Goal: Task Accomplishment & Management: Manage account settings

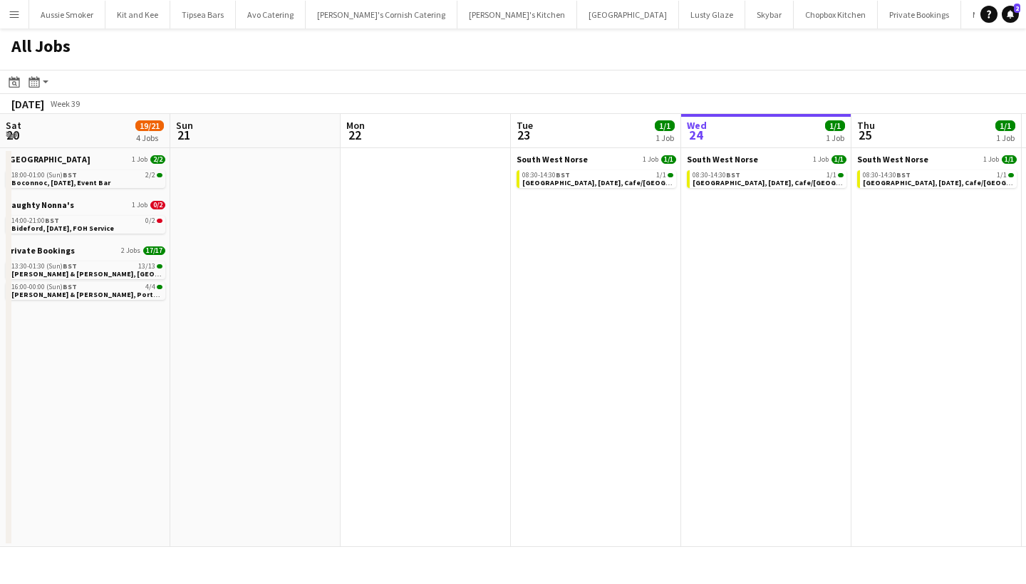
scroll to position [0, 445]
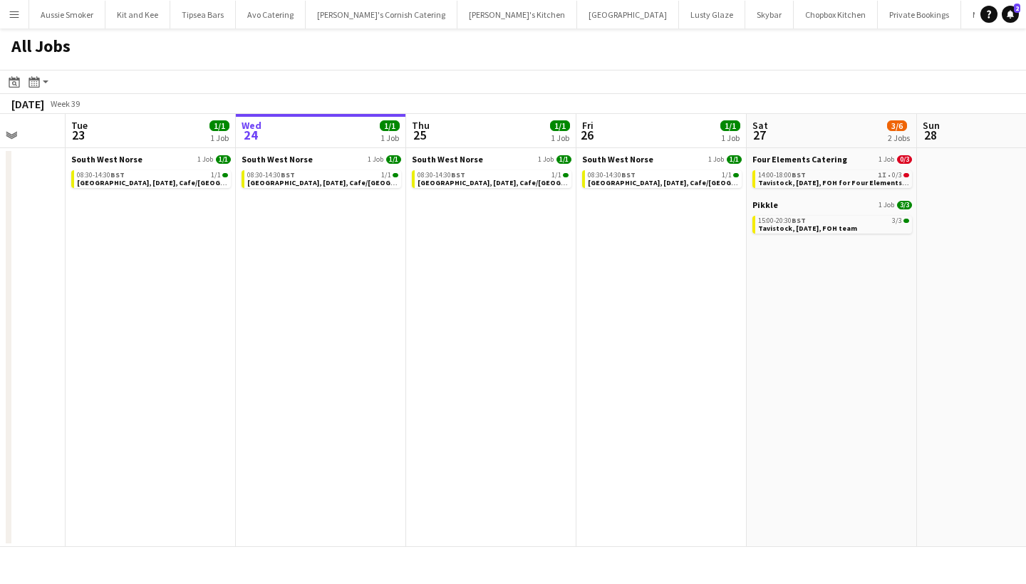
click at [5, 12] on button "Menu" at bounding box center [14, 14] width 28 height 28
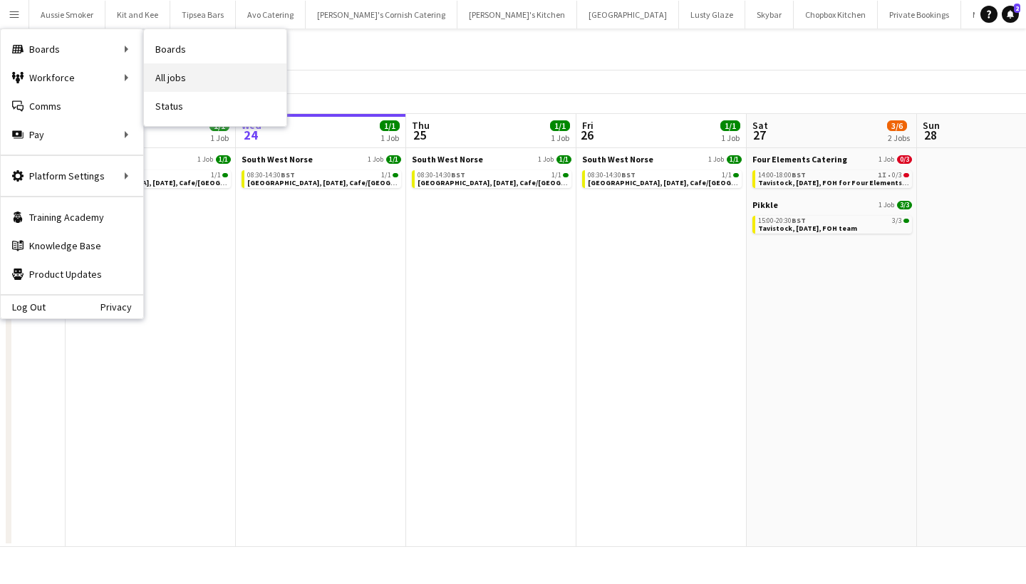
click at [179, 71] on link "All jobs" at bounding box center [215, 77] width 142 height 28
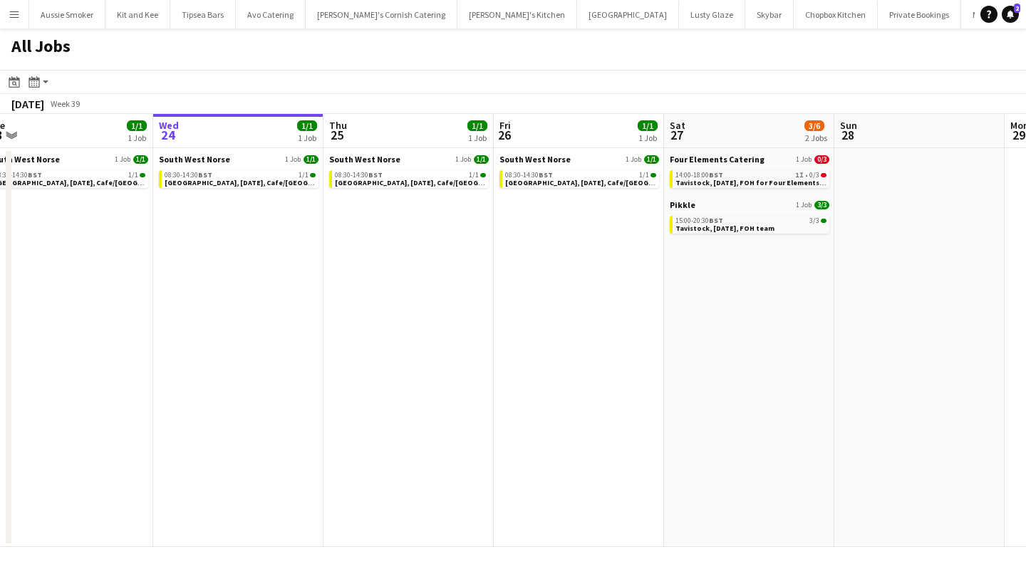
scroll to position [0, 535]
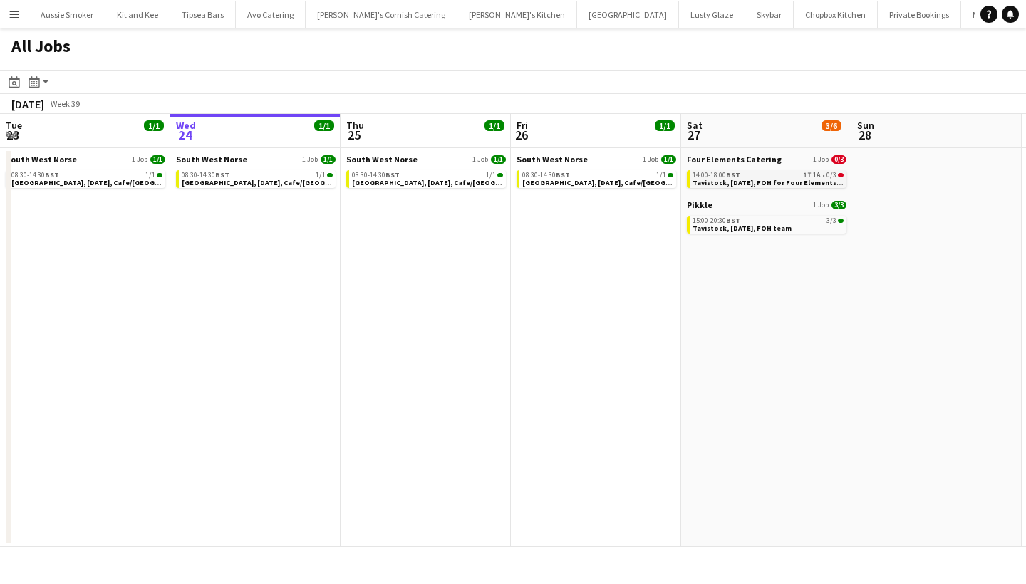
click at [783, 179] on span "Tavistock, [DATE], FOH for Four Elements Catering" at bounding box center [780, 182] width 176 height 9
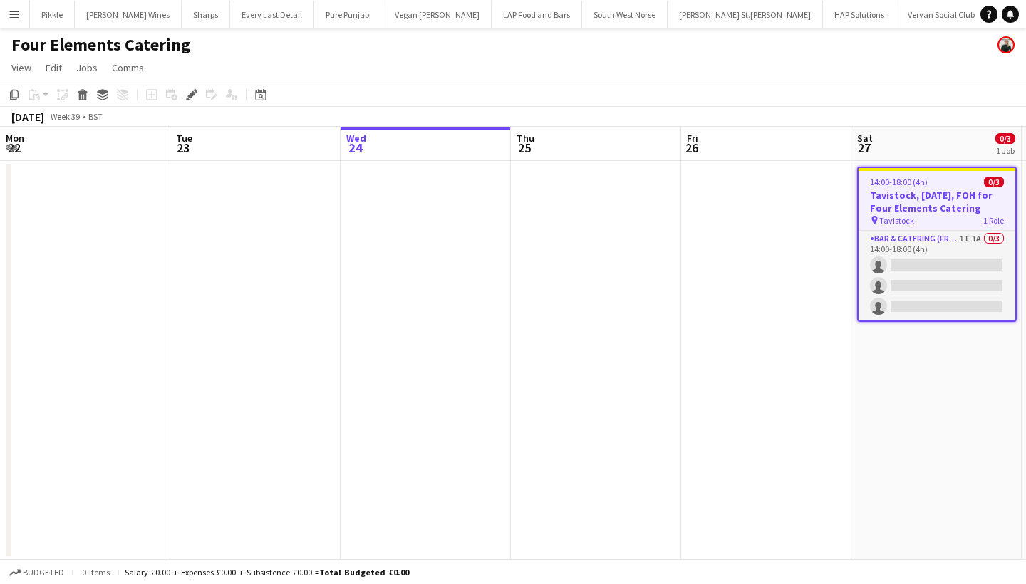
scroll to position [0, 1574]
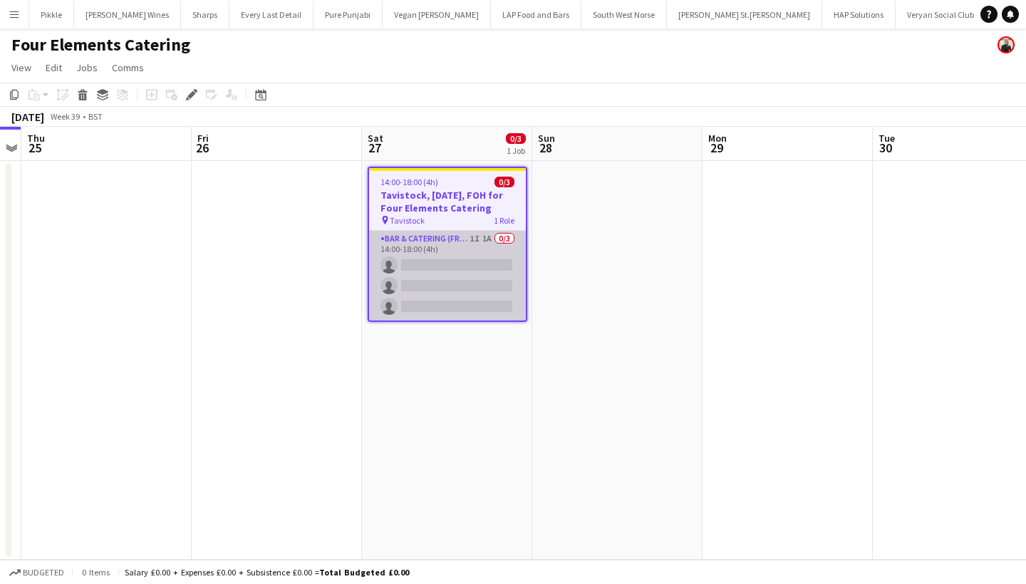
click at [445, 266] on app-card-role "Bar & Catering (Front of House) 1I 1A 0/3 14:00-18:00 (4h) single-neutral-actio…" at bounding box center [447, 276] width 157 height 90
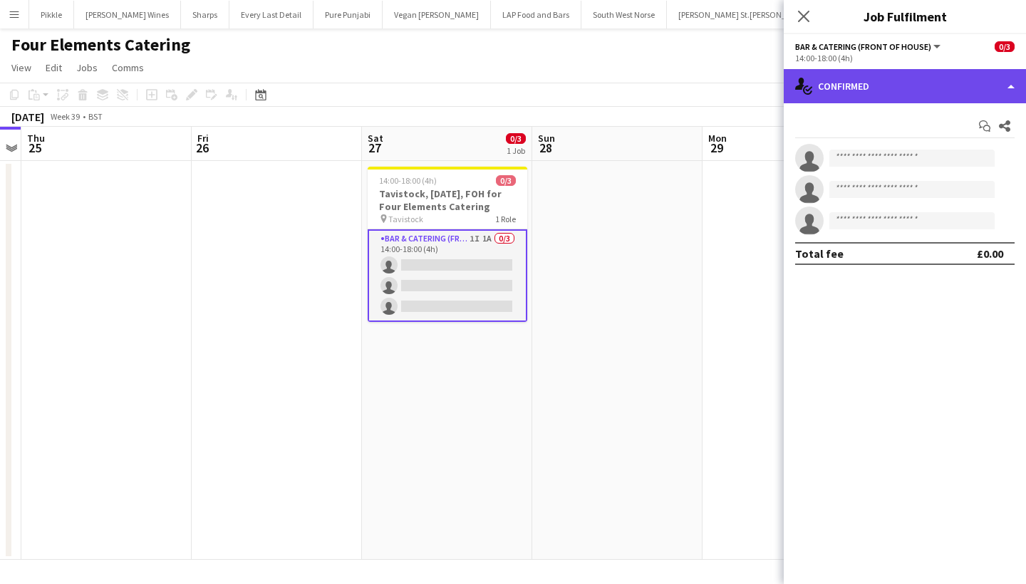
click at [940, 87] on div "single-neutral-actions-check-2 Confirmed" at bounding box center [904, 86] width 242 height 34
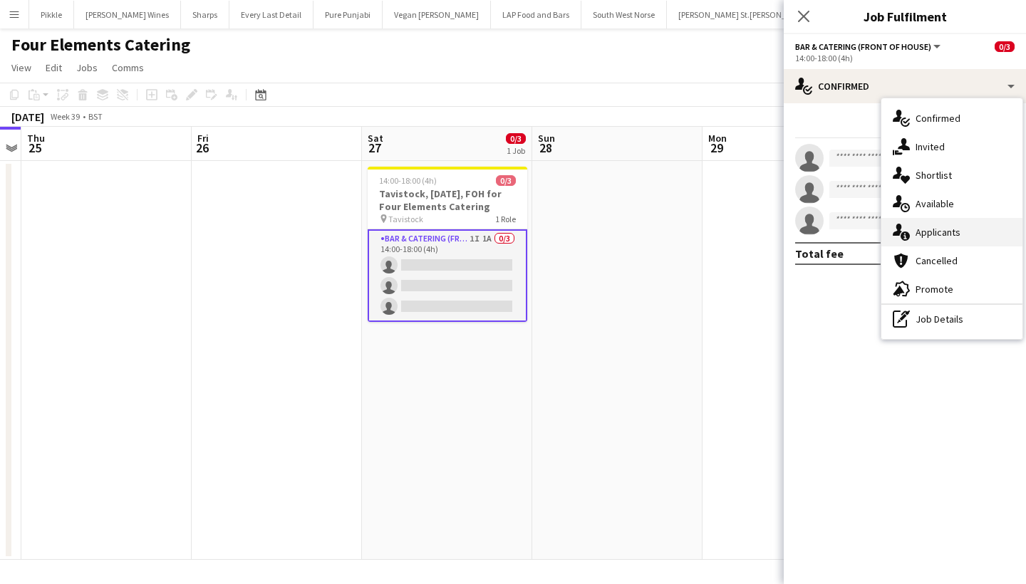
click at [953, 226] on span "Applicants" at bounding box center [937, 232] width 45 height 13
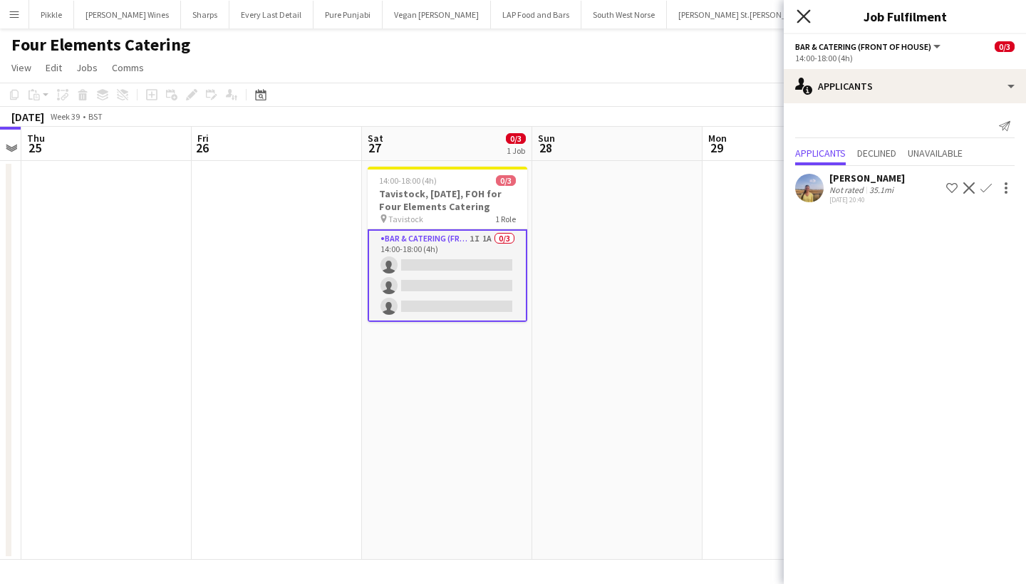
click at [798, 11] on icon at bounding box center [803, 16] width 14 height 14
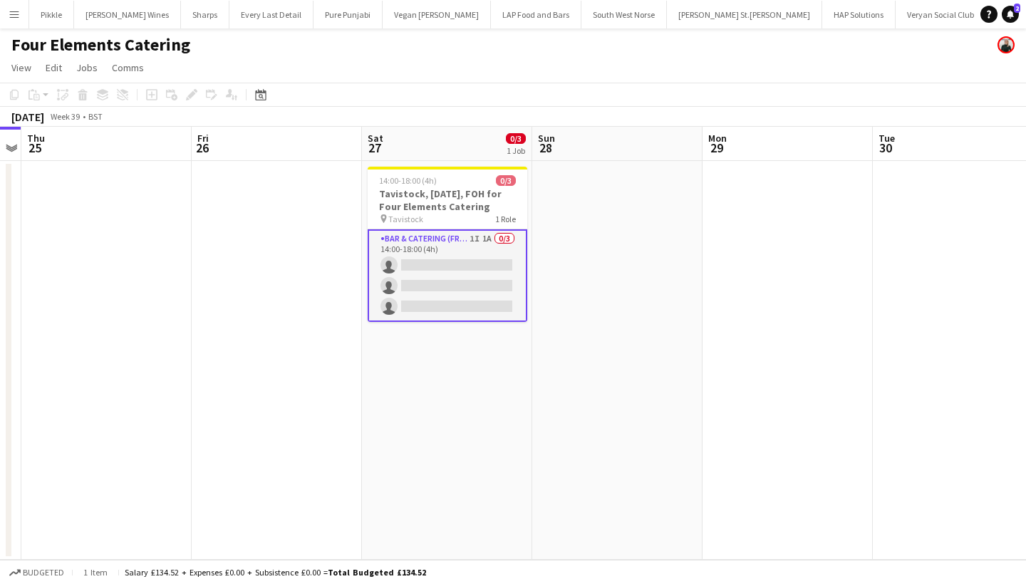
click at [13, 23] on button "Menu" at bounding box center [14, 14] width 28 height 28
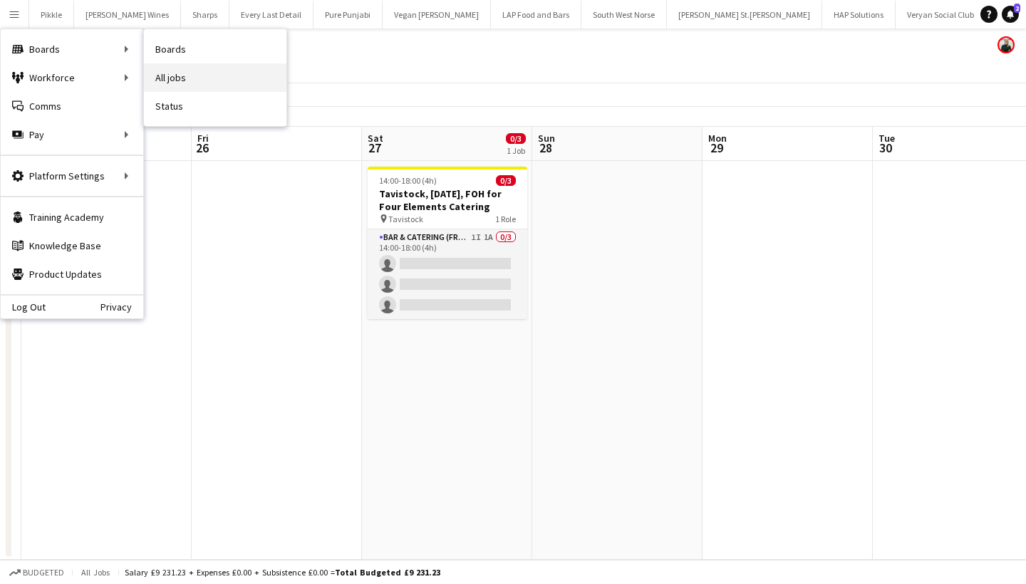
click at [197, 80] on link "All jobs" at bounding box center [215, 77] width 142 height 28
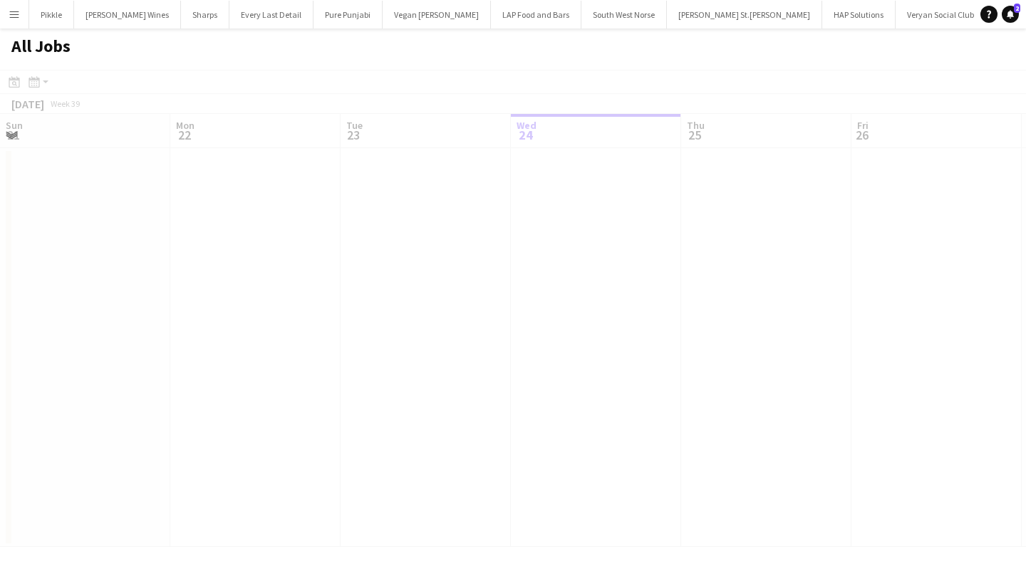
scroll to position [0, 340]
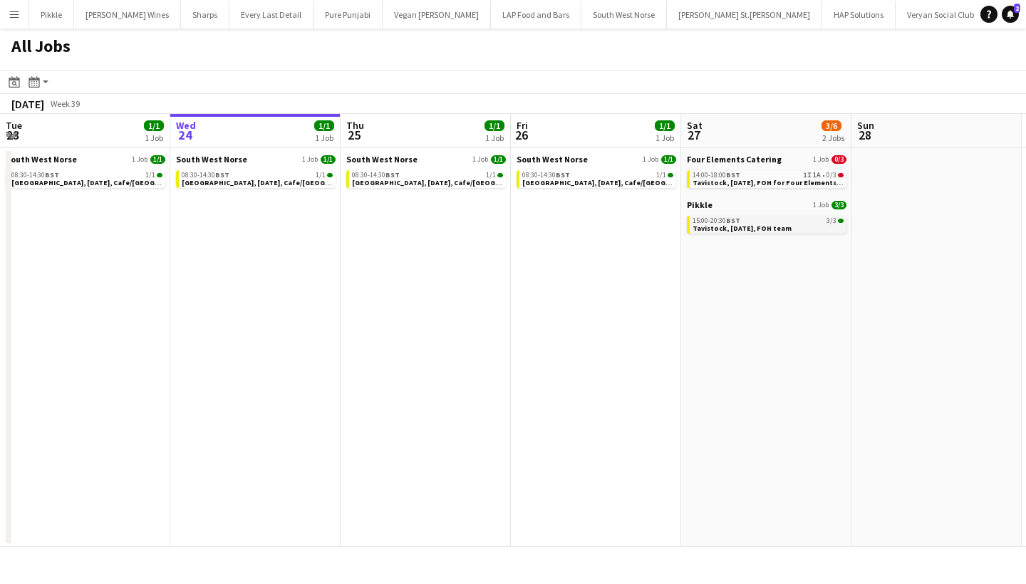
click at [745, 225] on span "Tavistock, [DATE], FOH team" at bounding box center [741, 228] width 99 height 9
click at [745, 179] on span "Tavistock, 27th September, FOH for Four Elements Catering" at bounding box center [780, 182] width 176 height 9
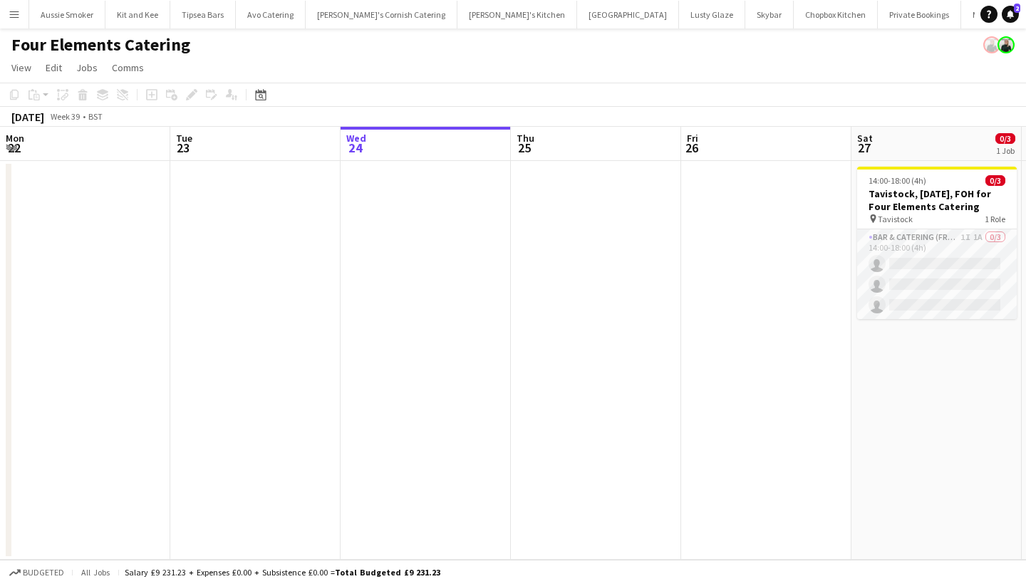
scroll to position [0, 489]
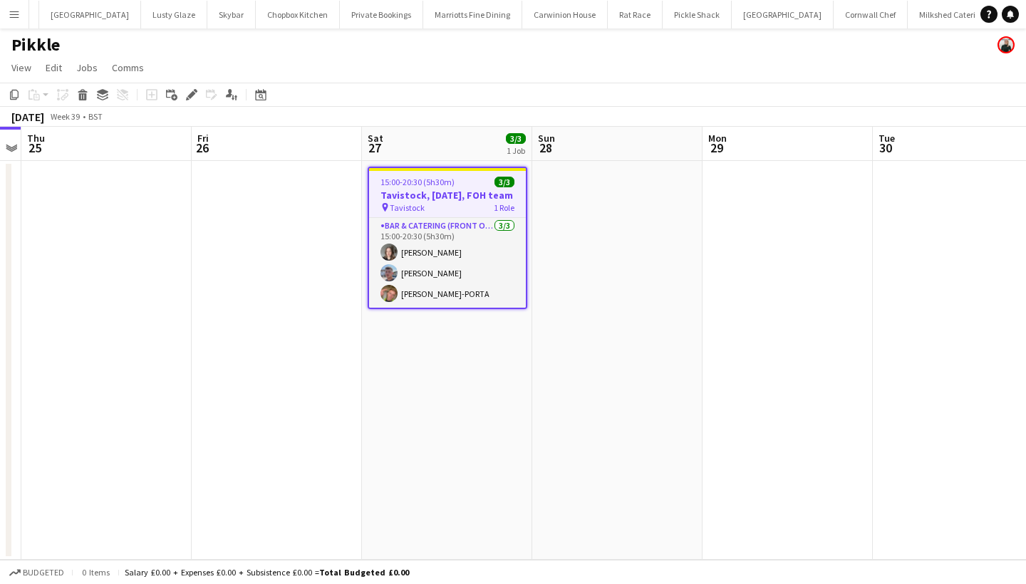
scroll to position [0, 545]
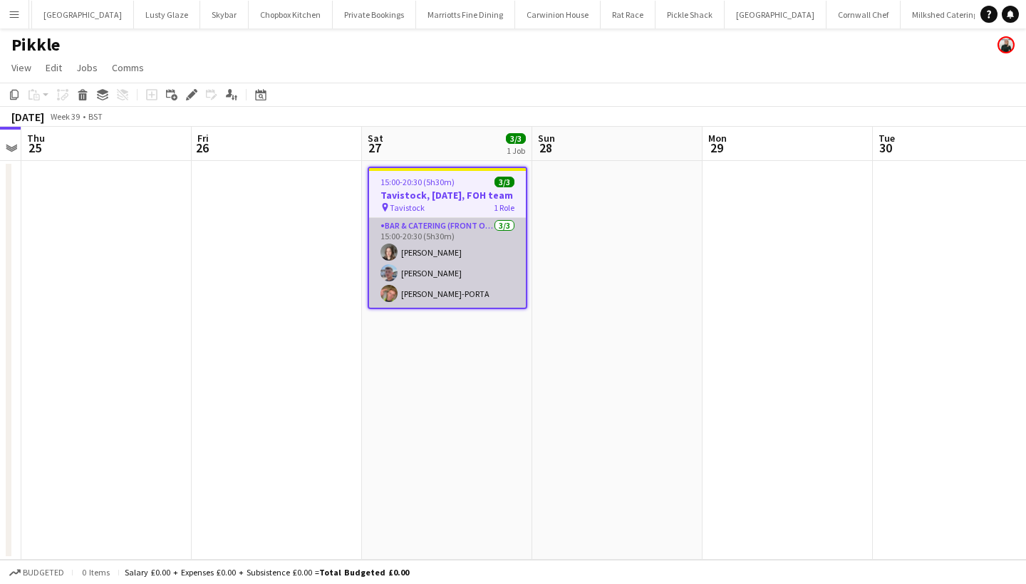
click at [456, 251] on app-card-role "Bar & Catering (Front of House) [DATE] 15:00-20:30 (5h30m) [PERSON_NAME] [PERSO…" at bounding box center [447, 263] width 157 height 90
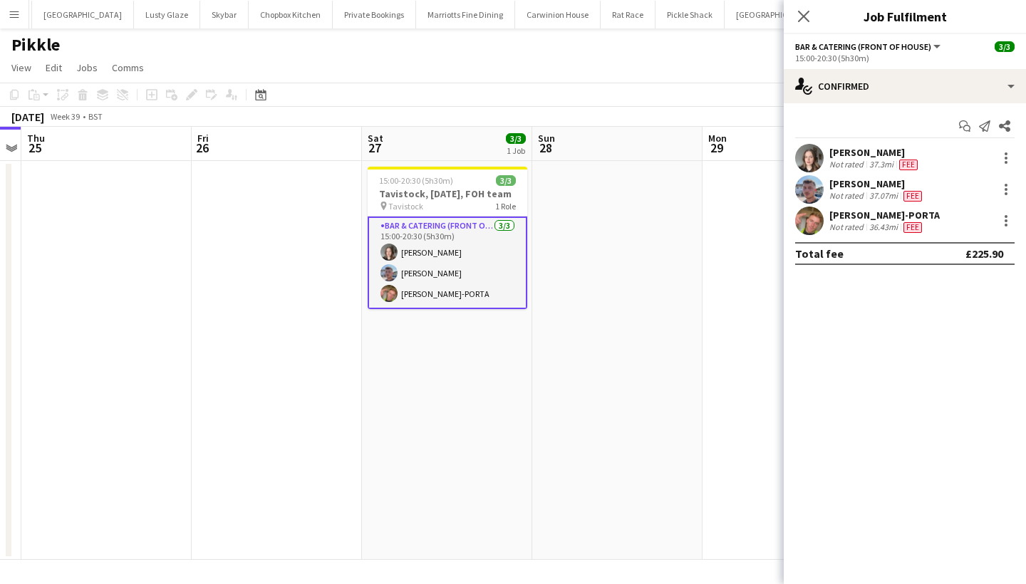
click at [817, 197] on app-user-avatar at bounding box center [809, 189] width 28 height 28
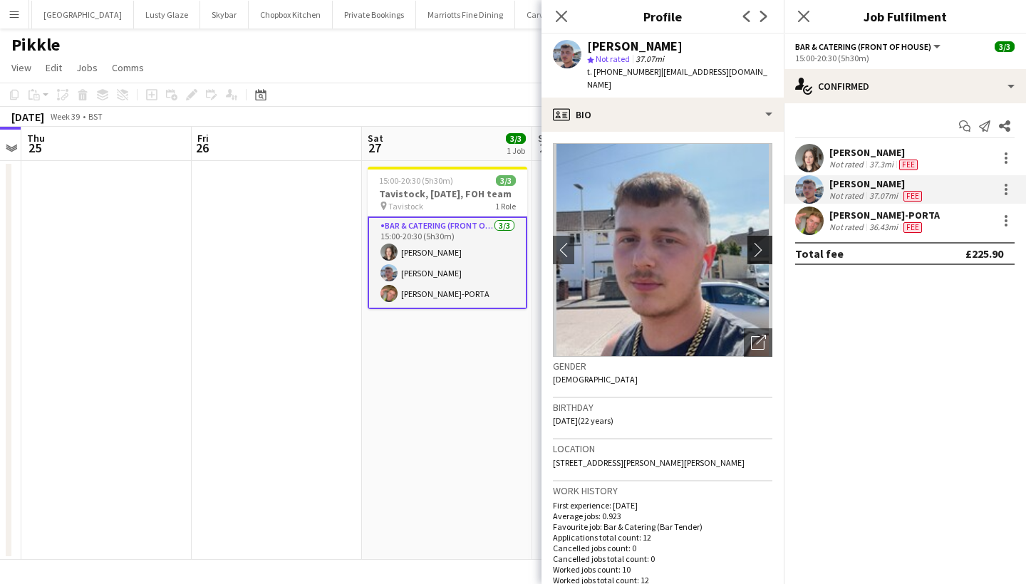
click at [761, 242] on app-icon "chevron-right" at bounding box center [762, 249] width 22 height 15
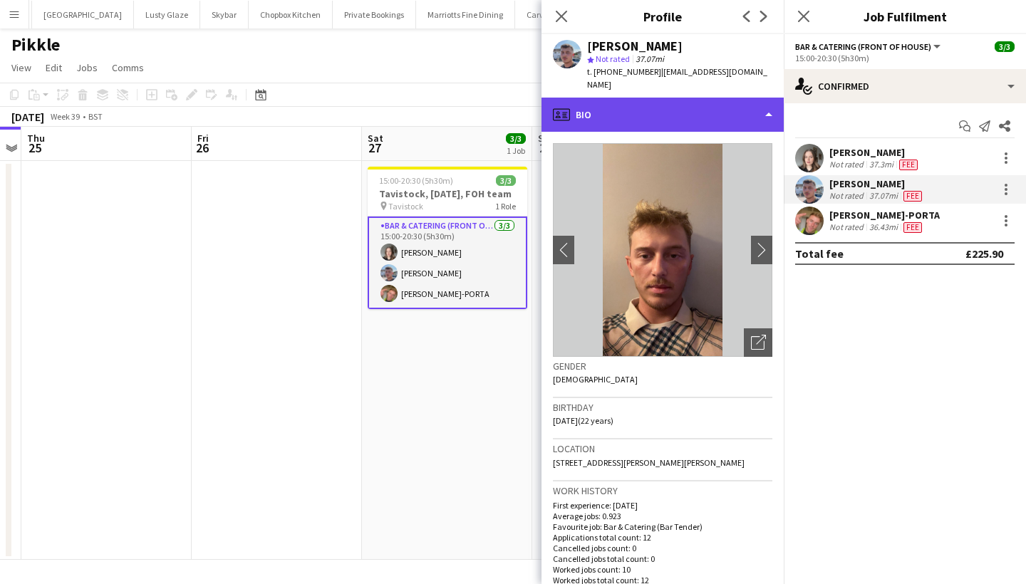
click at [681, 101] on div "profile Bio" at bounding box center [662, 115] width 242 height 34
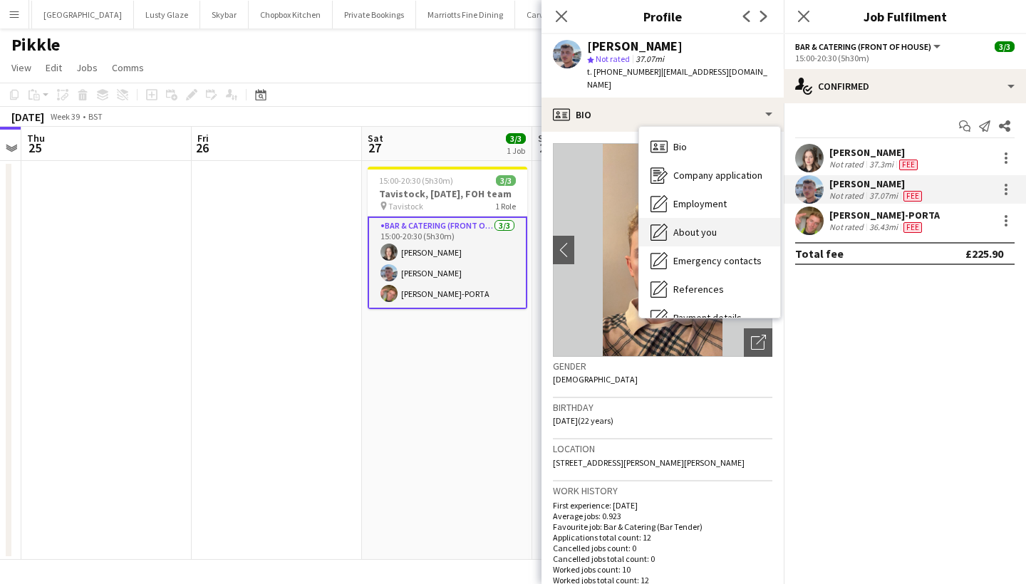
click at [706, 226] on span "About you" at bounding box center [694, 232] width 43 height 13
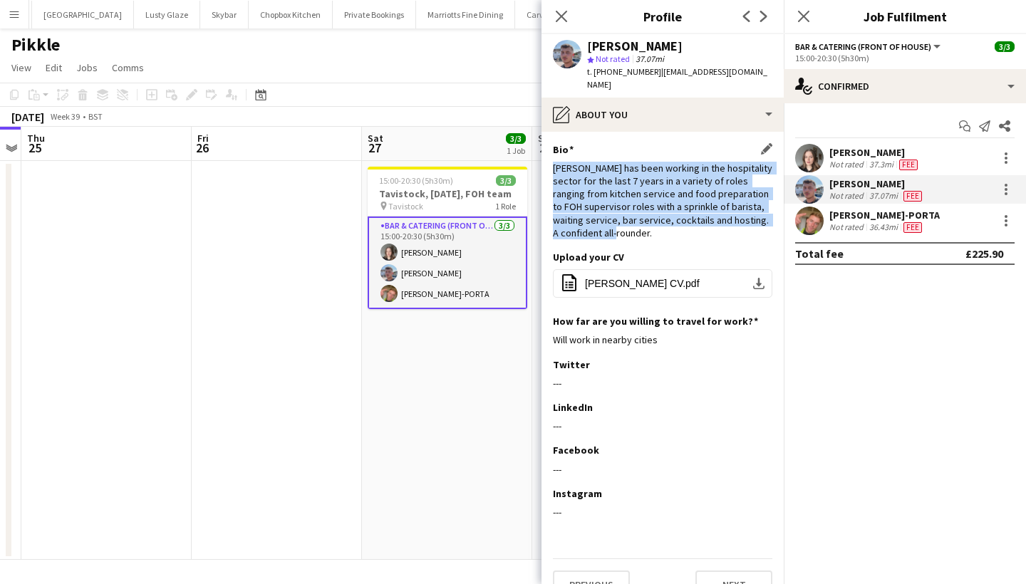
drag, startPoint x: 554, startPoint y: 157, endPoint x: 668, endPoint y: 228, distance: 134.4
click at [668, 228] on div "Bio Edit this field [PERSON_NAME] has been working in the hospitality sector fo…" at bounding box center [662, 197] width 219 height 108
copy div "[PERSON_NAME] has been working in the hospitality sector for the last 7 years i…"
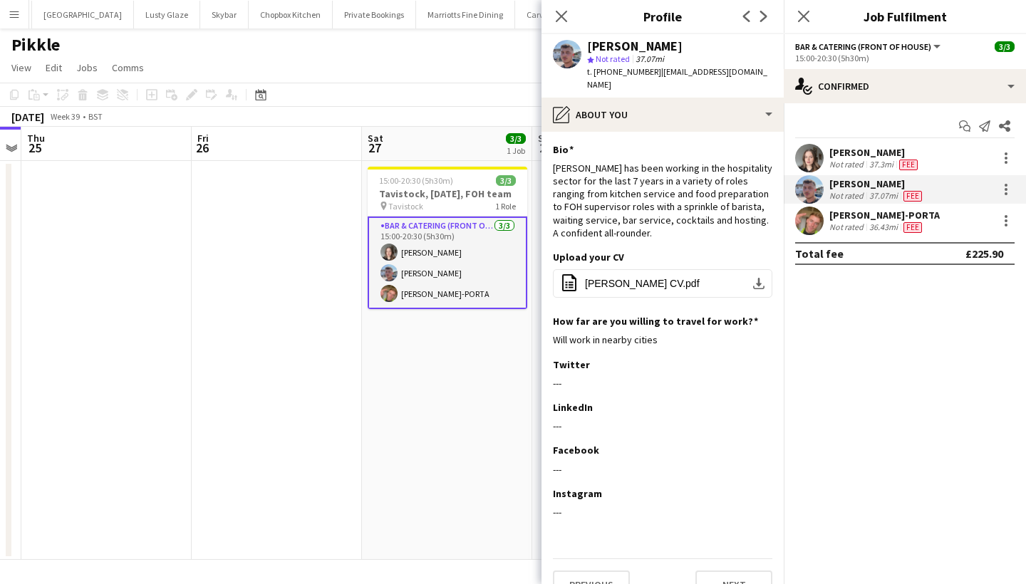
click at [863, 221] on div "Not rated" at bounding box center [847, 226] width 37 height 11
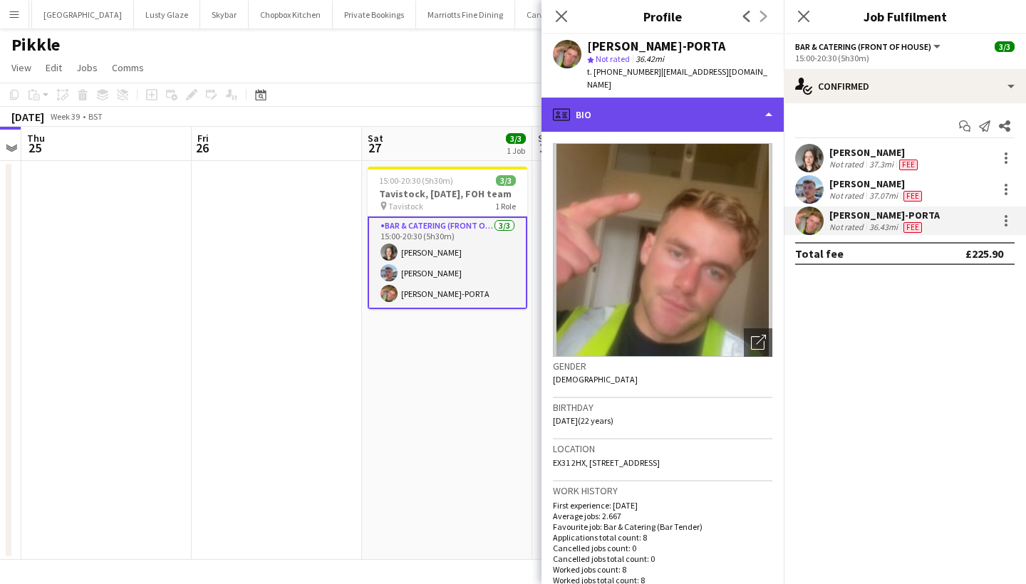
click at [678, 98] on div "profile Bio" at bounding box center [662, 115] width 242 height 34
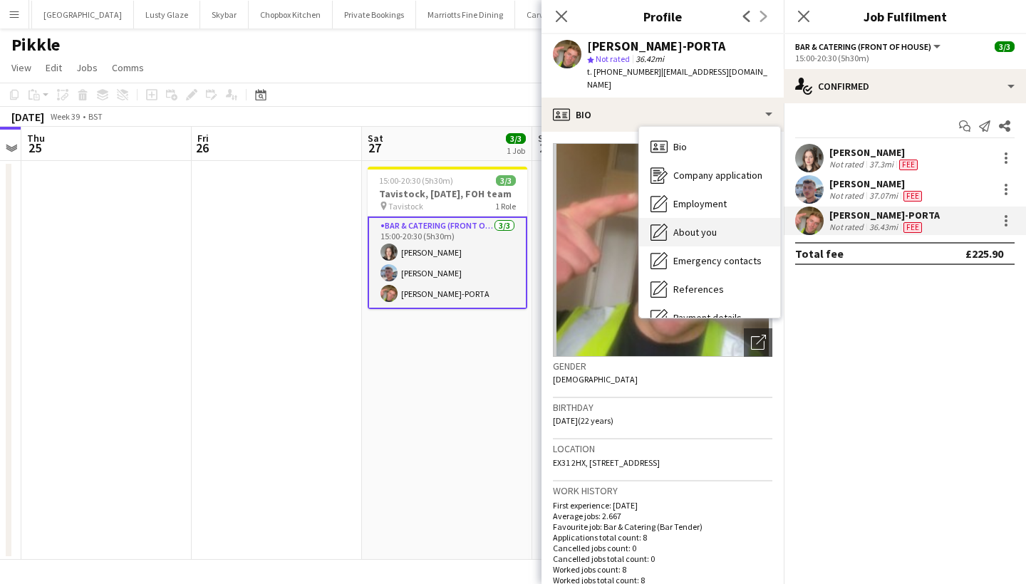
click at [694, 231] on div "About you About you" at bounding box center [709, 232] width 141 height 28
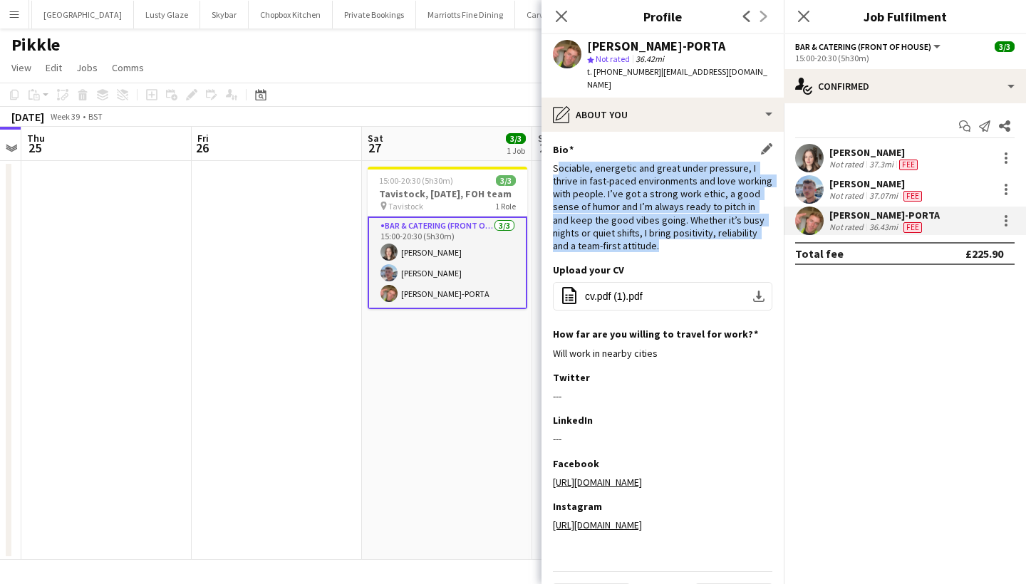
drag, startPoint x: 556, startPoint y: 153, endPoint x: 628, endPoint y: 241, distance: 113.8
click at [628, 241] on div "Bio Edit this field Sociable, energetic and great under pressure, I thrive in f…" at bounding box center [662, 203] width 219 height 121
click at [591, 205] on div "Sociable, energetic and great under pressure, I thrive in fast-paced environmen…" at bounding box center [662, 207] width 219 height 90
drag, startPoint x: 552, startPoint y: 153, endPoint x: 598, endPoint y: 232, distance: 91.6
click at [598, 232] on app-section-data-types "Bio Edit this field Sociable, energetic and great under pressure, I thrive in f…" at bounding box center [662, 358] width 242 height 452
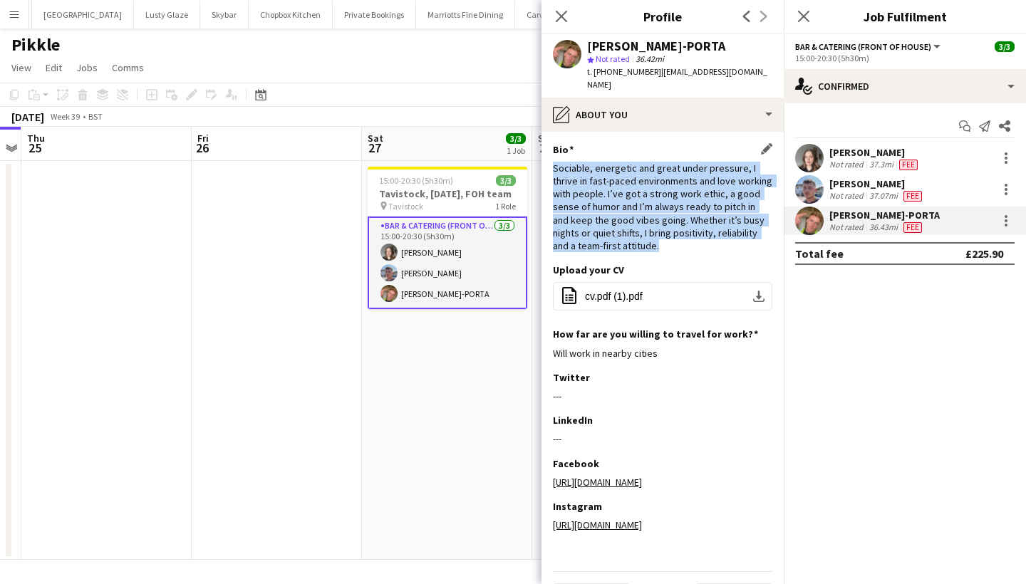
copy div "Sociable, energetic and great under pressure, I thrive in fast-paced environmen…"
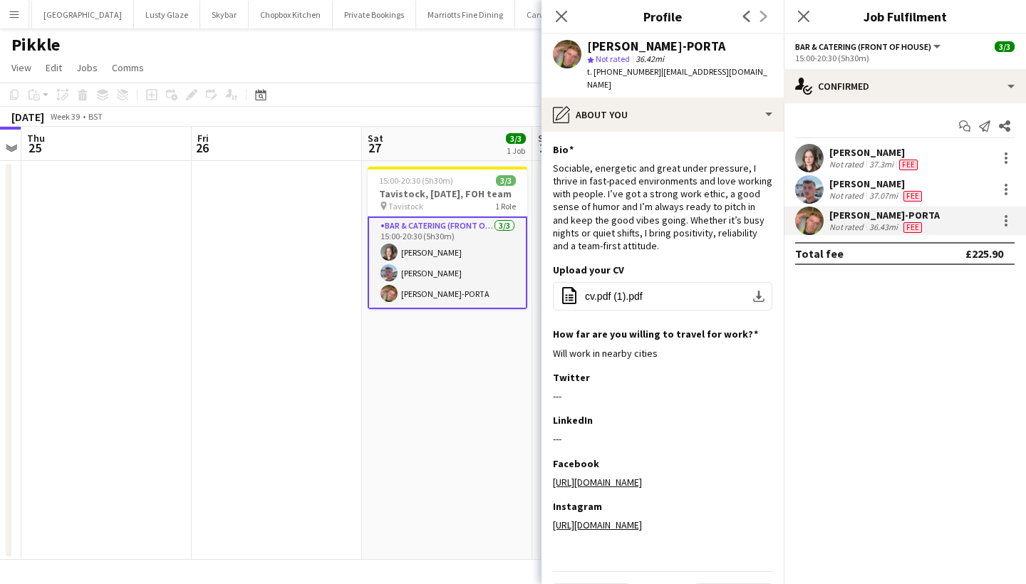
click at [845, 155] on div "[PERSON_NAME]" at bounding box center [874, 152] width 91 height 13
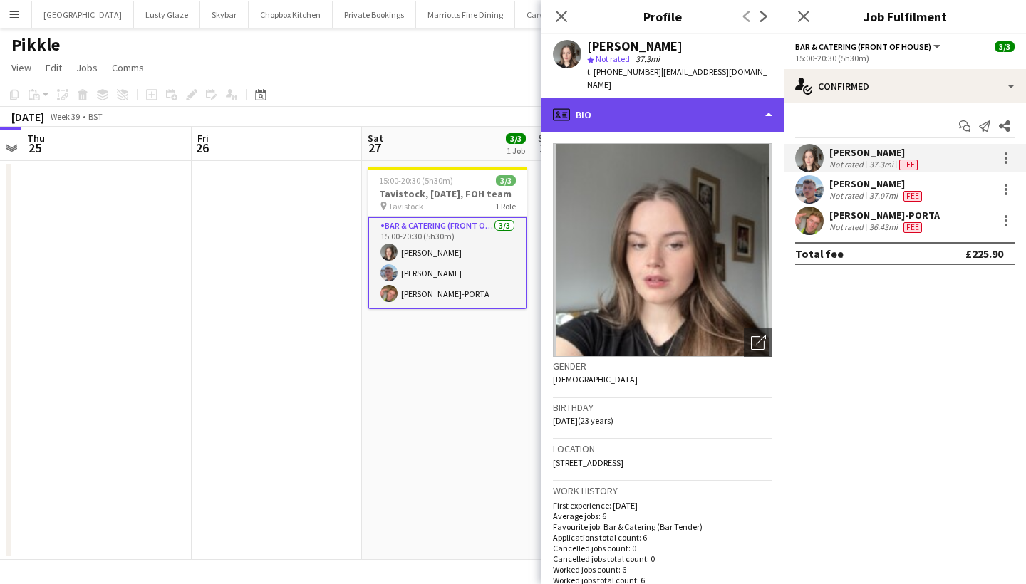
click at [675, 98] on div "profile Bio" at bounding box center [662, 115] width 242 height 34
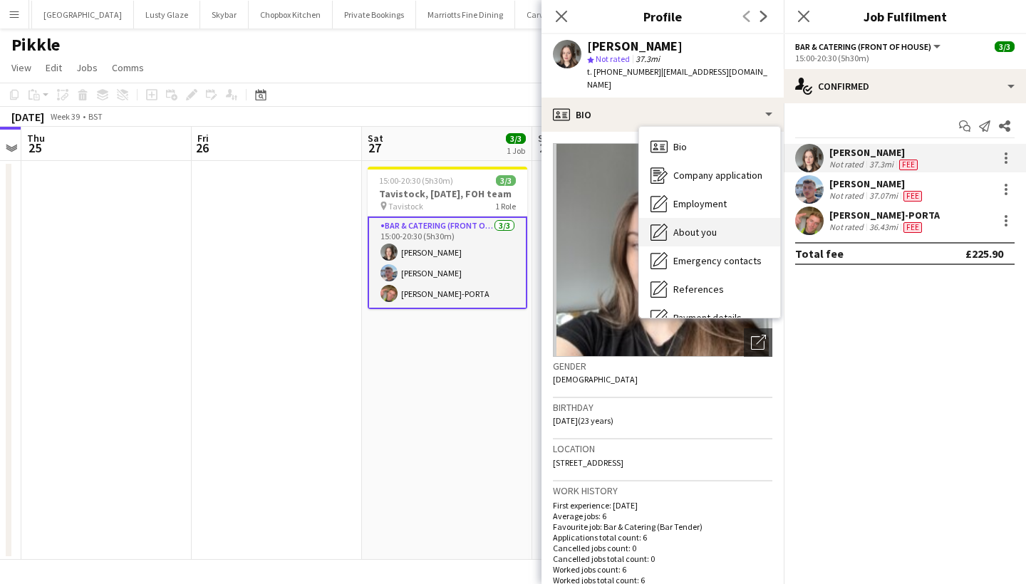
click at [720, 219] on div "About you About you" at bounding box center [709, 232] width 141 height 28
